Goal: Information Seeking & Learning: Learn about a topic

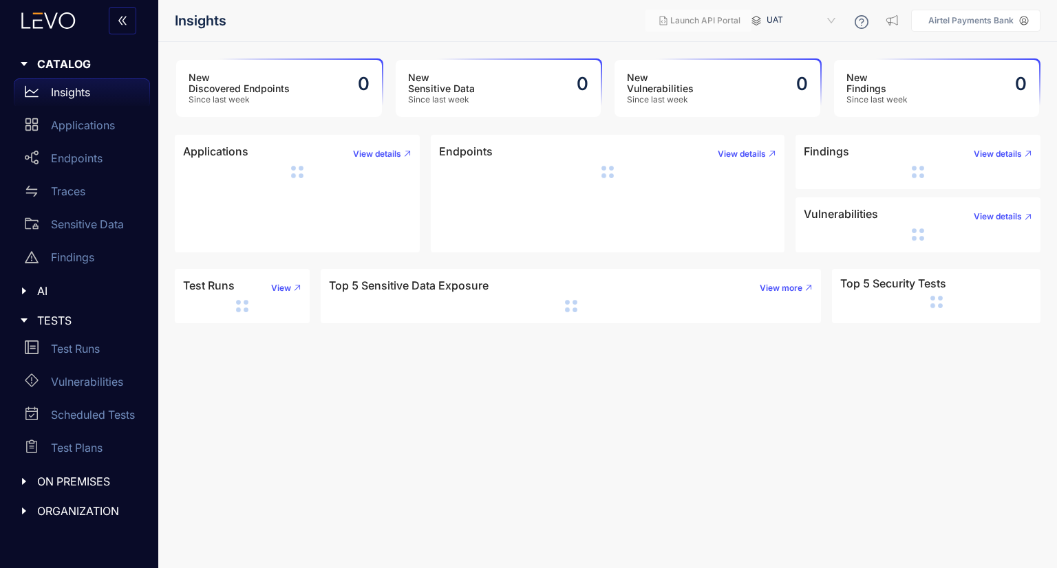
click at [840, 12] on div "UAT" at bounding box center [807, 21] width 83 height 22
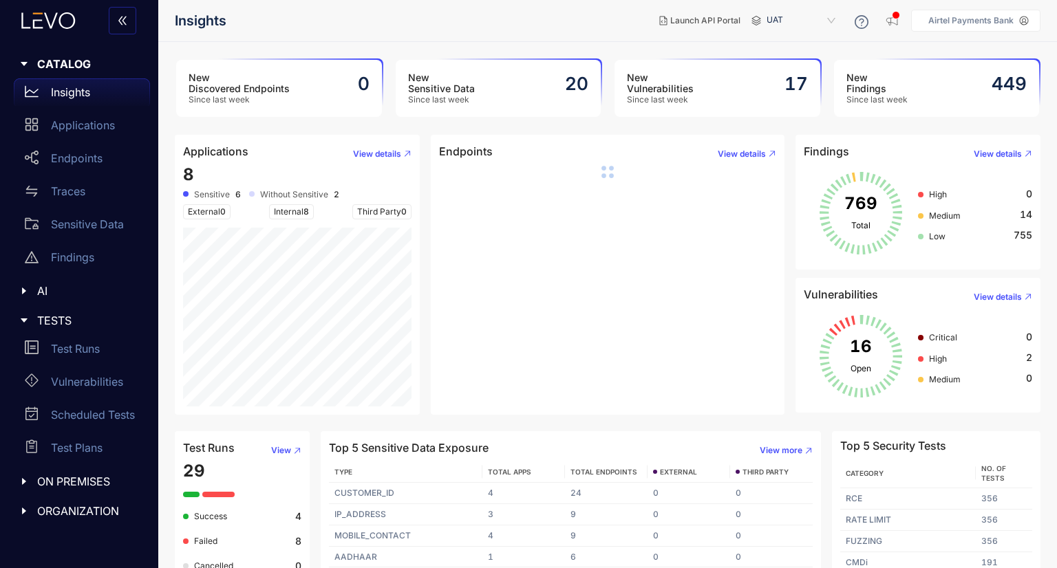
click at [653, 90] on h3 "New Vulnerabilities" at bounding box center [660, 83] width 67 height 22
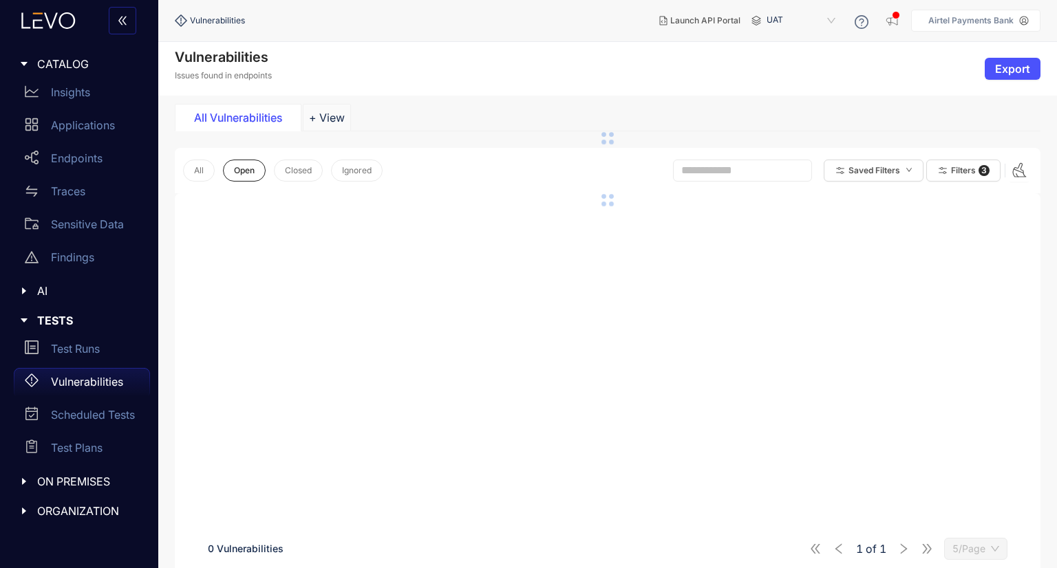
click at [421, 87] on div "Vulnerabilities Issues found in endpoints Export" at bounding box center [607, 69] width 899 height 54
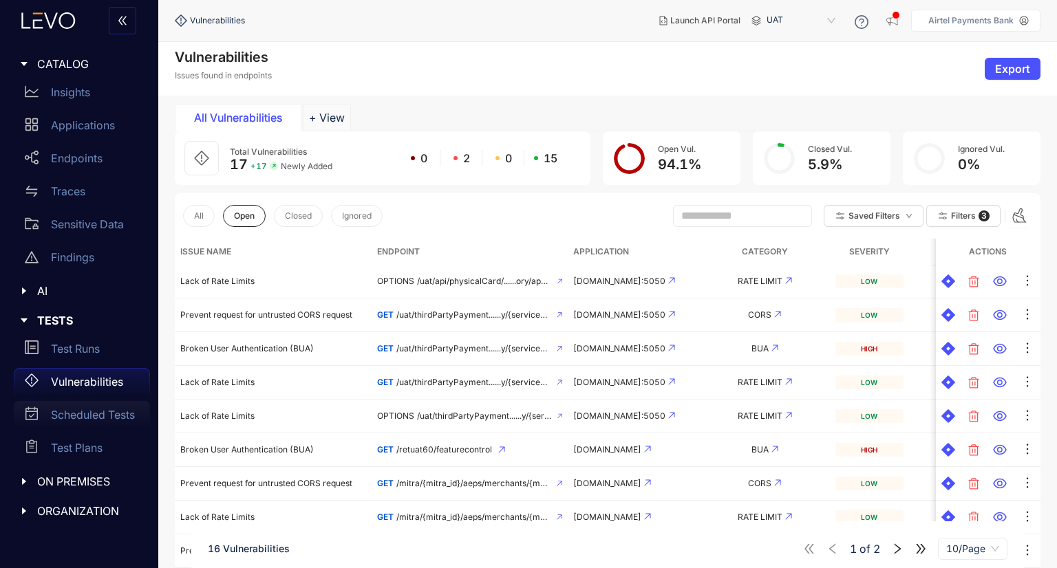
click at [89, 422] on div "Scheduled Tests" at bounding box center [82, 415] width 136 height 28
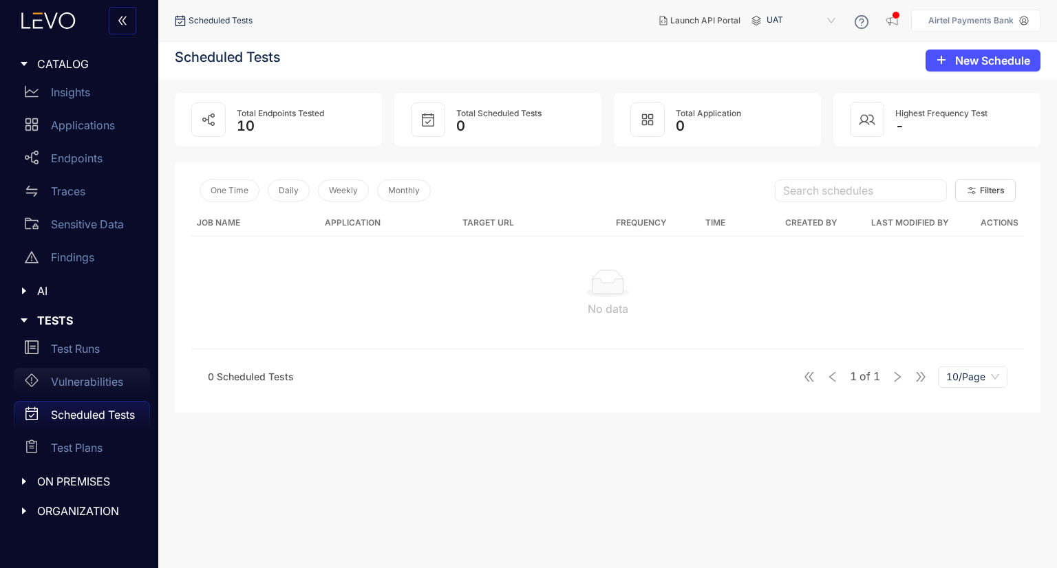
click at [109, 389] on div "Vulnerabilities" at bounding box center [82, 382] width 136 height 28
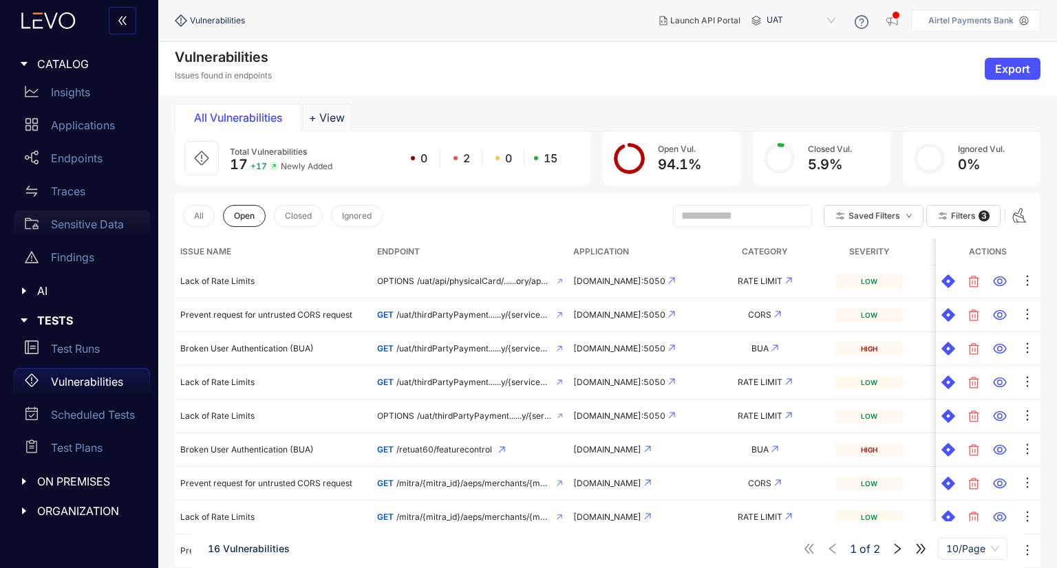
click at [93, 224] on p "Sensitive Data" at bounding box center [87, 224] width 73 height 12
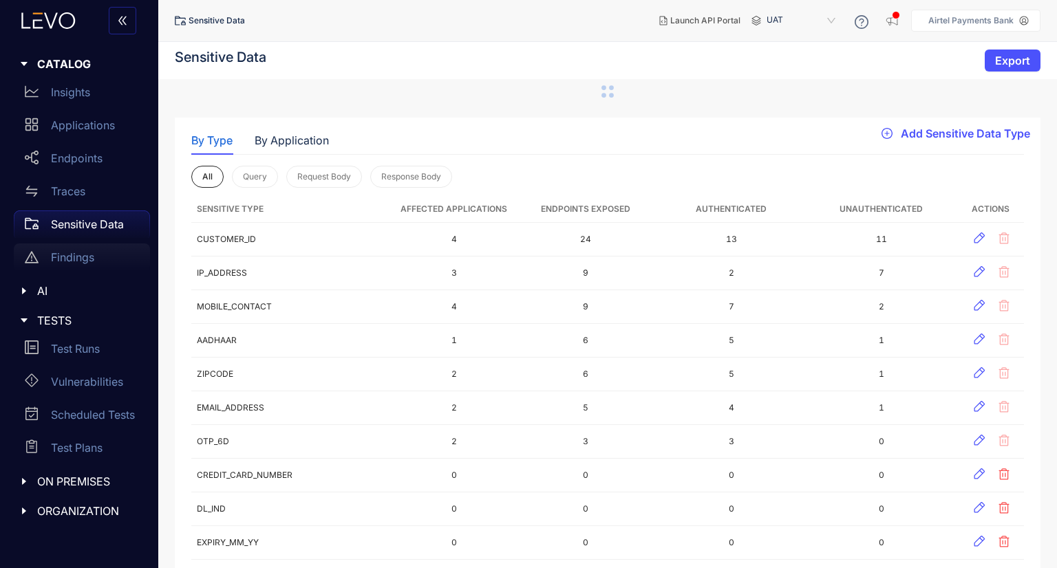
click at [69, 268] on div "Findings" at bounding box center [82, 258] width 136 height 28
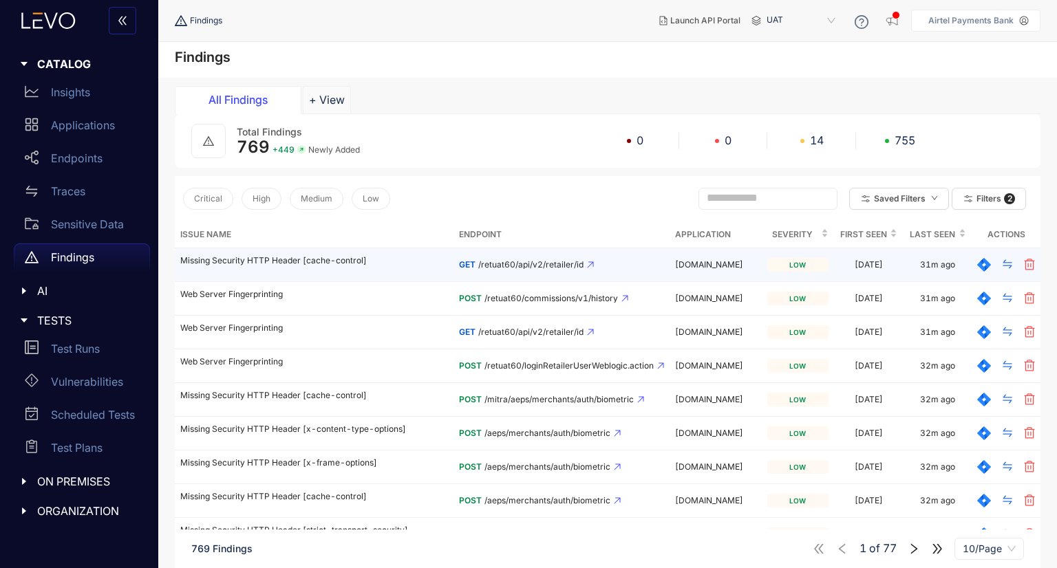
click at [305, 270] on td "Missing Security HTTP Header [cache-control]" at bounding box center [314, 265] width 279 height 34
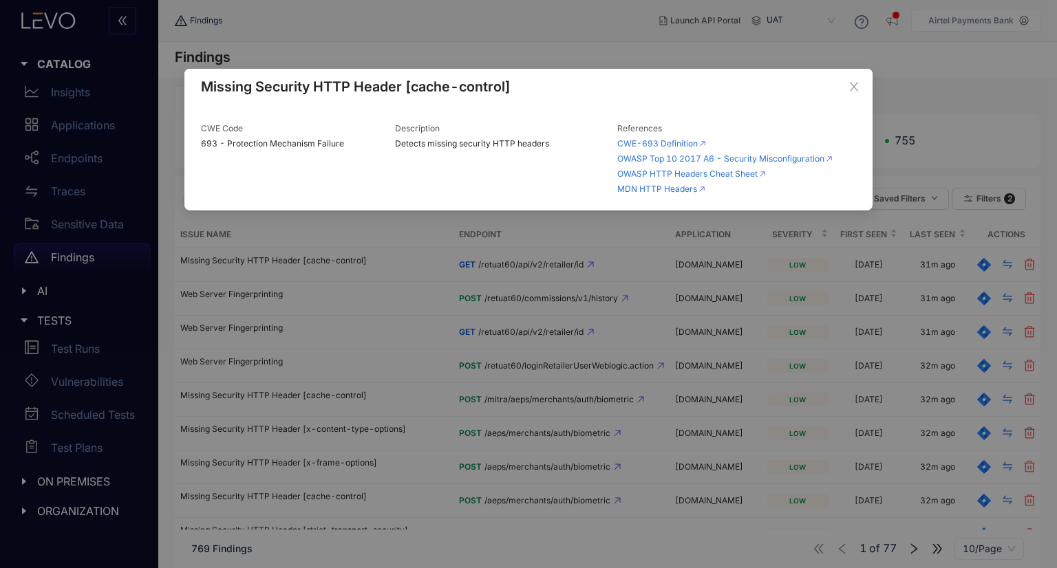
click at [335, 347] on div "Missing Security HTTP Header [cache-control] CWE Code 693 - Protection Mechanis…" at bounding box center [528, 284] width 1057 height 568
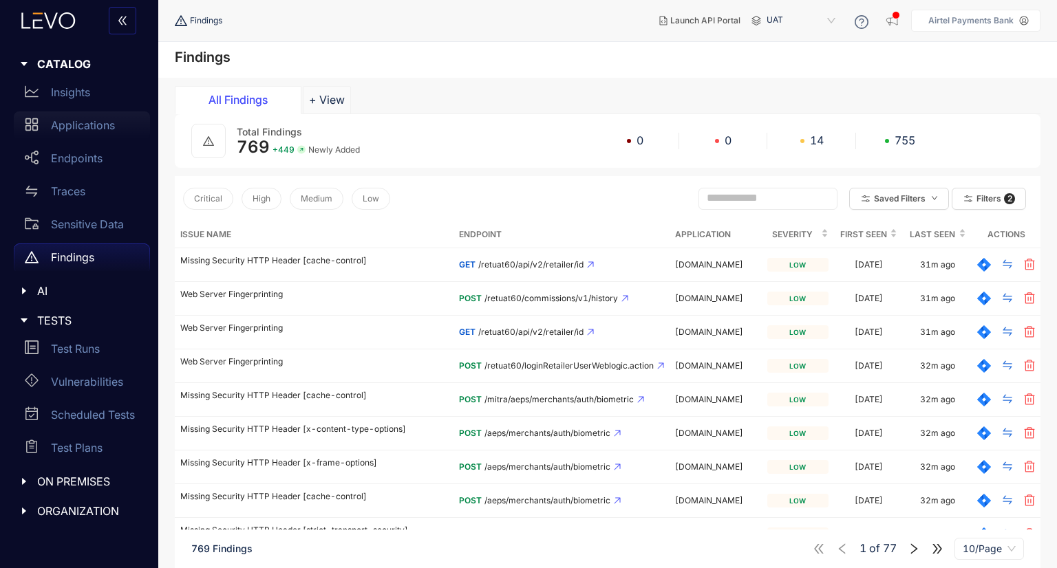
click at [103, 127] on p "Applications" at bounding box center [83, 125] width 64 height 12
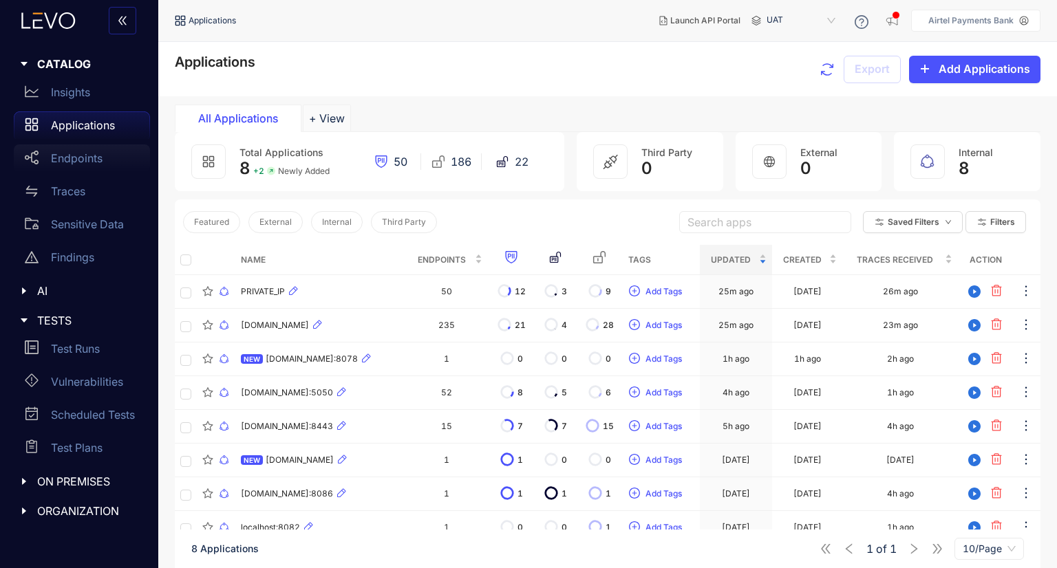
click at [82, 153] on p "Endpoints" at bounding box center [77, 158] width 52 height 12
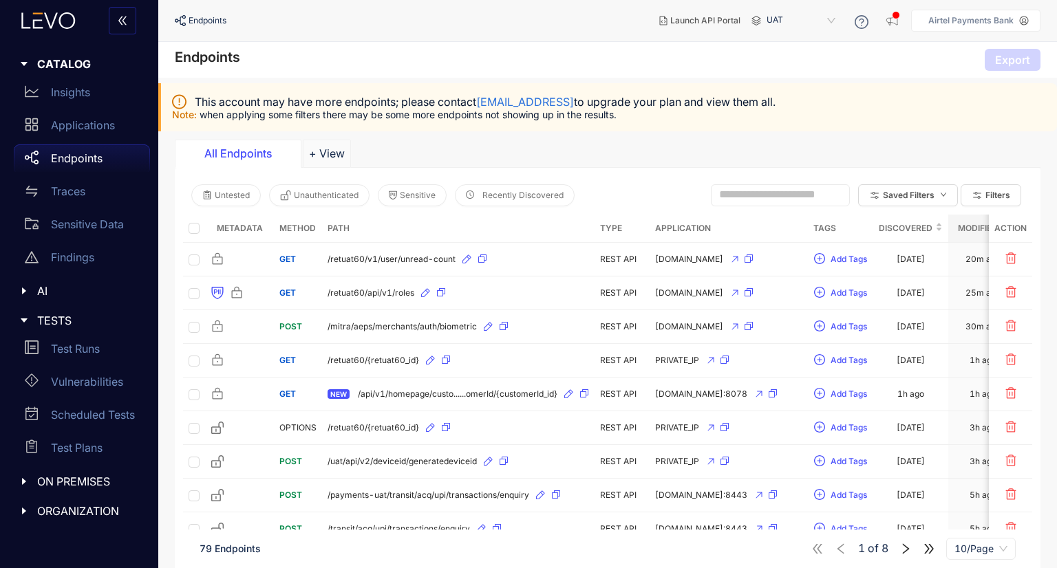
click at [17, 483] on div "ON PREMISES" at bounding box center [79, 481] width 142 height 29
click at [25, 480] on icon "caret-right" at bounding box center [24, 482] width 7 height 4
click at [27, 514] on icon "caret-right" at bounding box center [24, 511] width 10 height 10
click at [23, 510] on icon "caret-right" at bounding box center [24, 511] width 7 height 4
click at [86, 202] on div "Traces" at bounding box center [82, 192] width 136 height 28
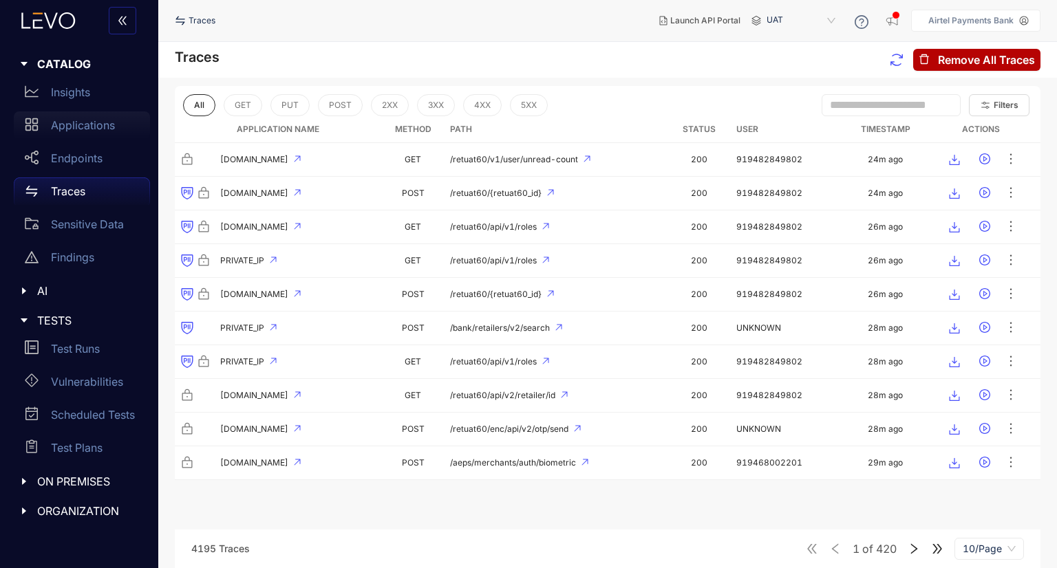
click at [92, 119] on p "Applications" at bounding box center [83, 125] width 64 height 12
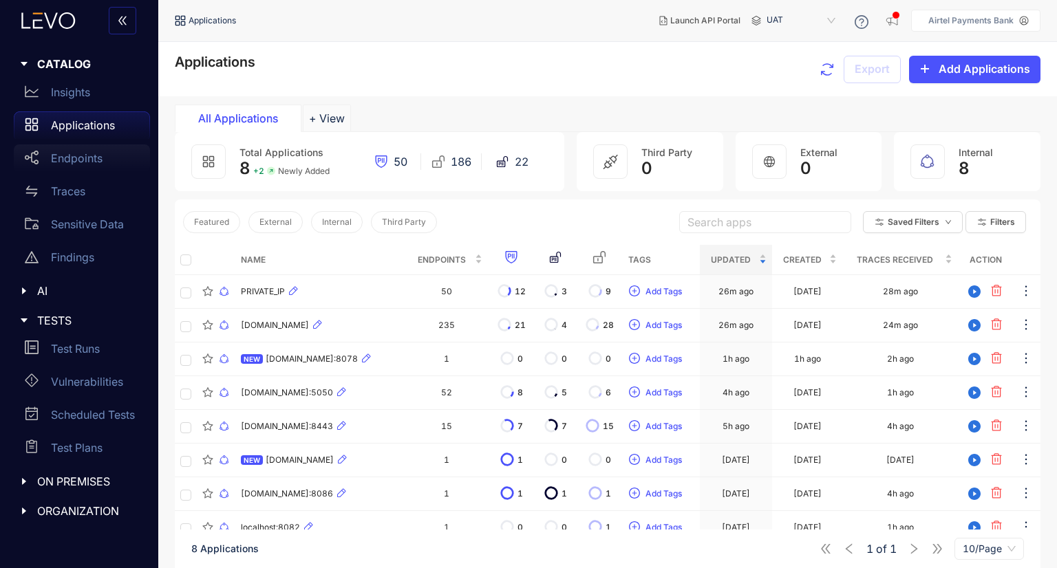
click at [74, 162] on p "Endpoints" at bounding box center [77, 158] width 52 height 12
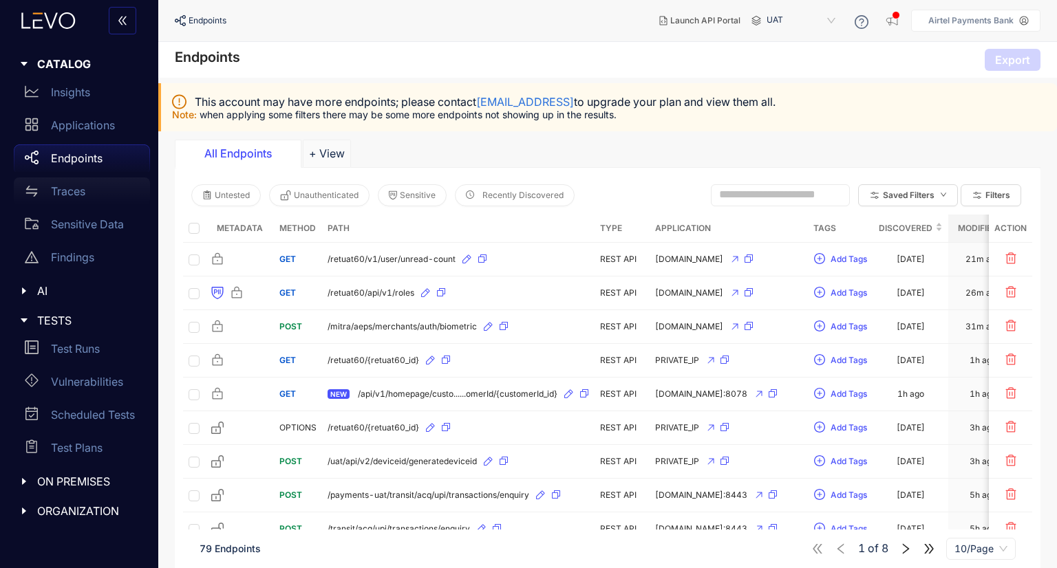
click at [83, 196] on p "Traces" at bounding box center [68, 191] width 34 height 12
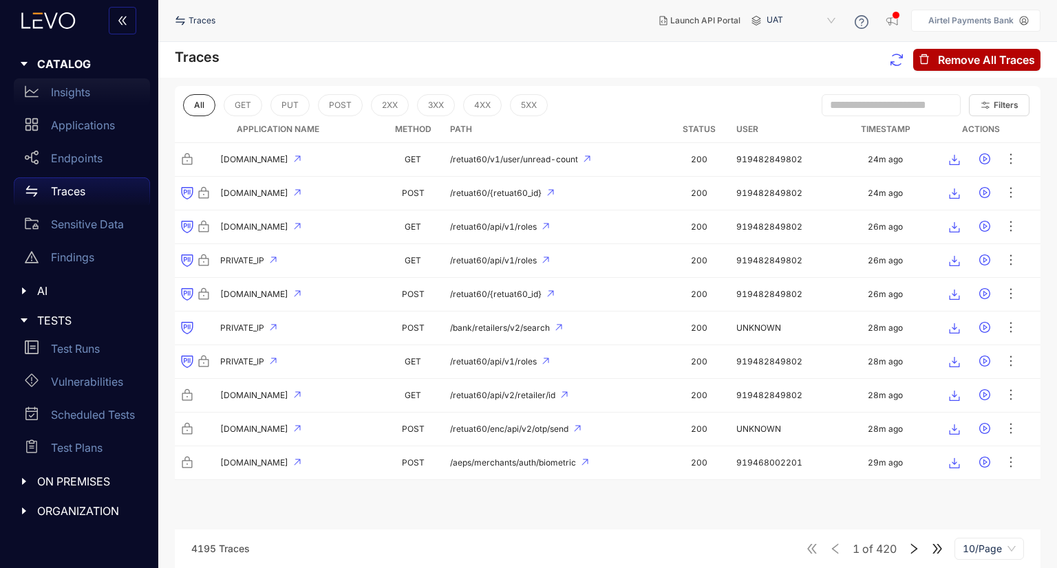
click at [96, 96] on div "Insights" at bounding box center [82, 92] width 136 height 28
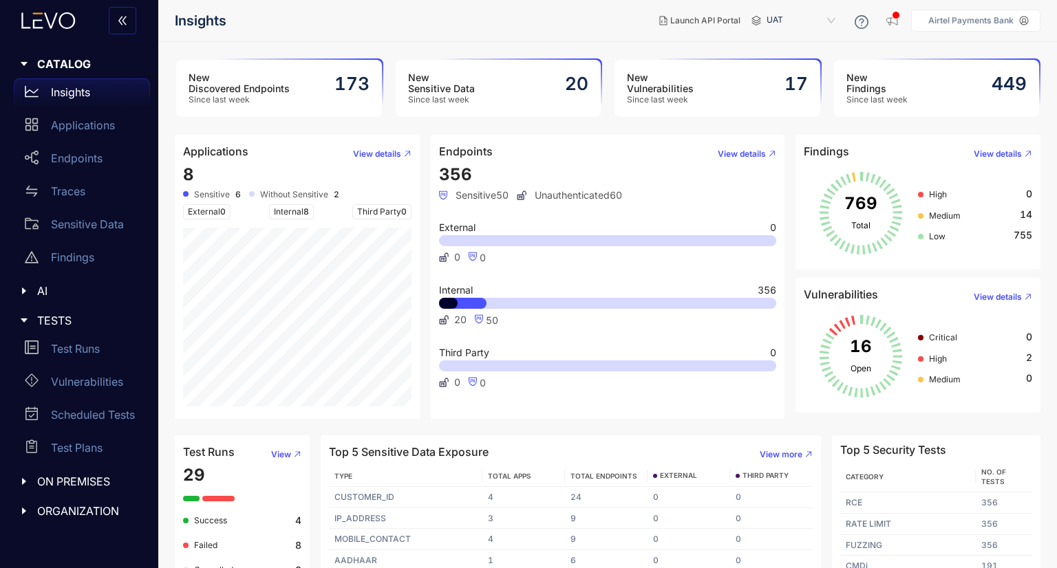
click at [1013, 21] on p "Airtel Payments Bank" at bounding box center [970, 21] width 85 height 10
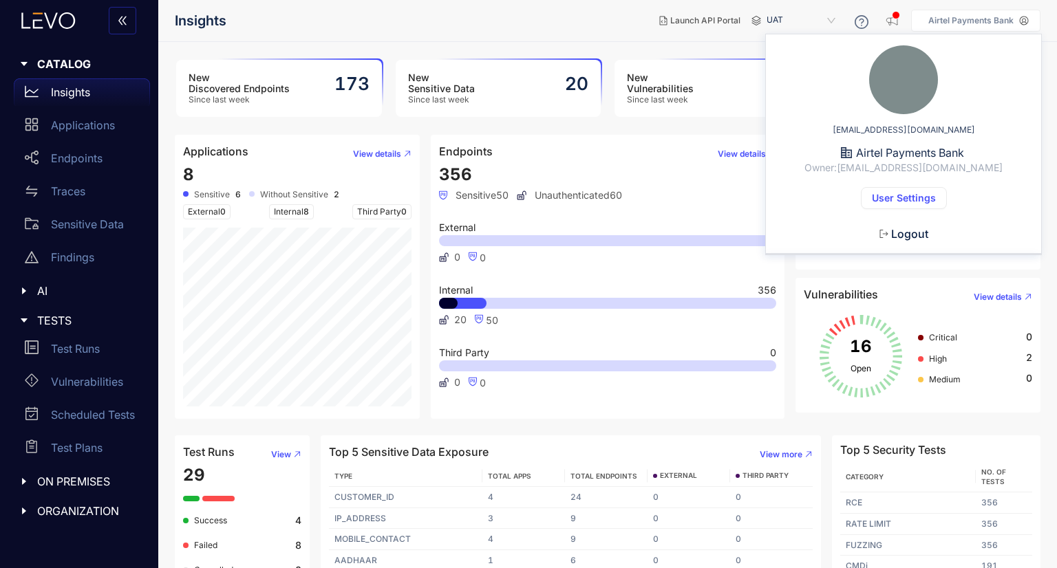
click at [1013, 21] on p "Airtel Payments Bank" at bounding box center [970, 21] width 85 height 10
